Goal: Task Accomplishment & Management: Use online tool/utility

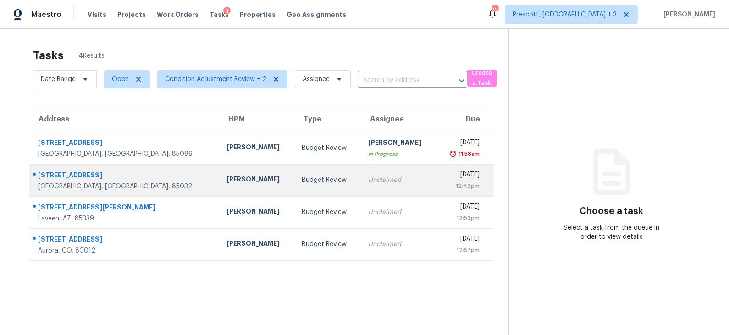
click at [302, 180] on div "Budget Review" at bounding box center [328, 180] width 52 height 9
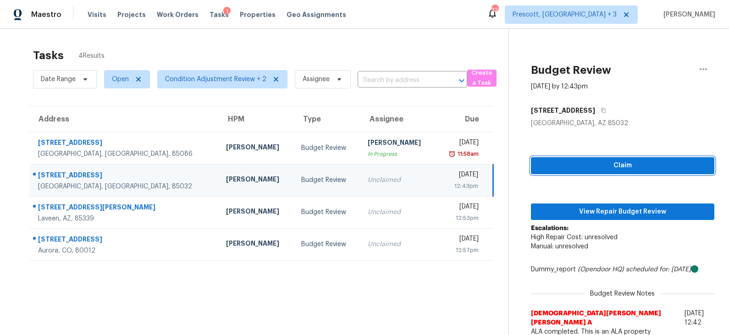
click at [581, 166] on span "Claim" at bounding box center [622, 165] width 169 height 11
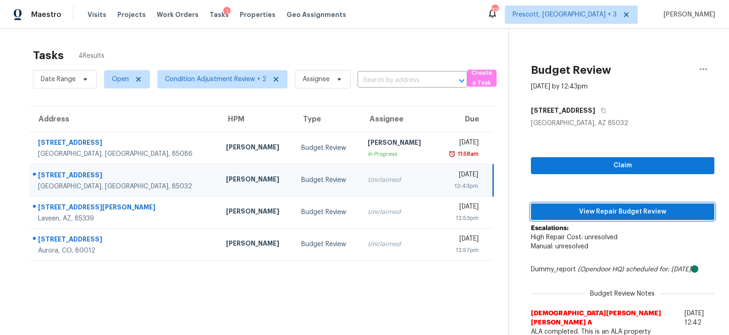
click at [582, 213] on span "View Repair Budget Review" at bounding box center [622, 211] width 169 height 11
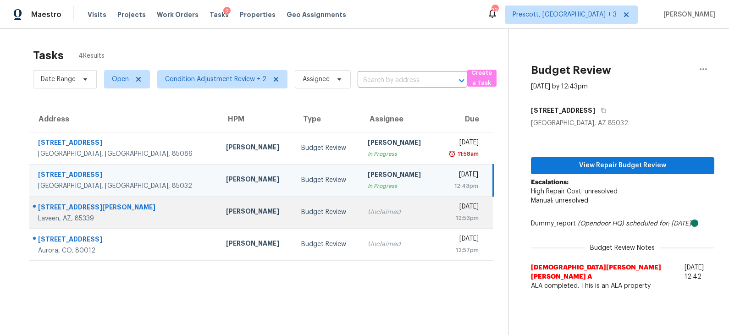
click at [301, 215] on div "Budget Review" at bounding box center [326, 212] width 51 height 9
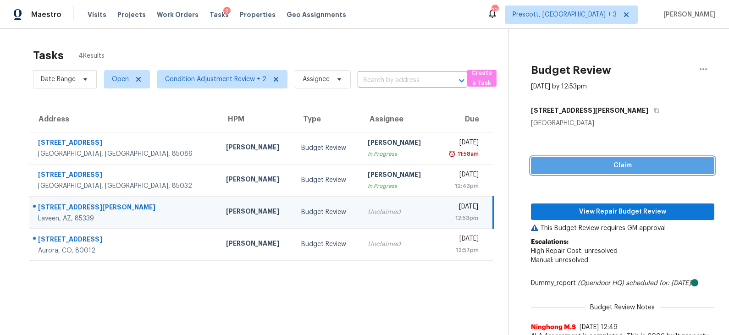
click at [619, 163] on span "Claim" at bounding box center [622, 165] width 169 height 11
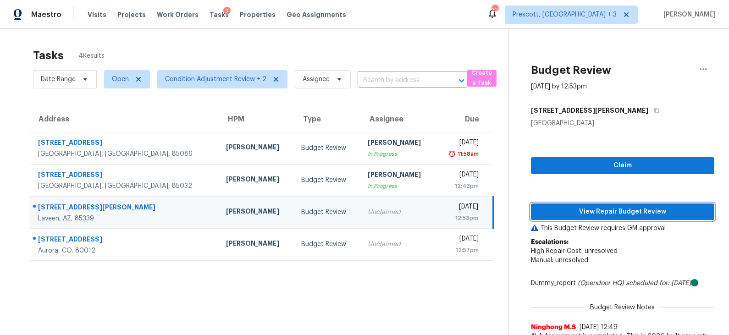
click at [606, 211] on span "View Repair Budget Review" at bounding box center [622, 211] width 169 height 11
